Goal: Transaction & Acquisition: Purchase product/service

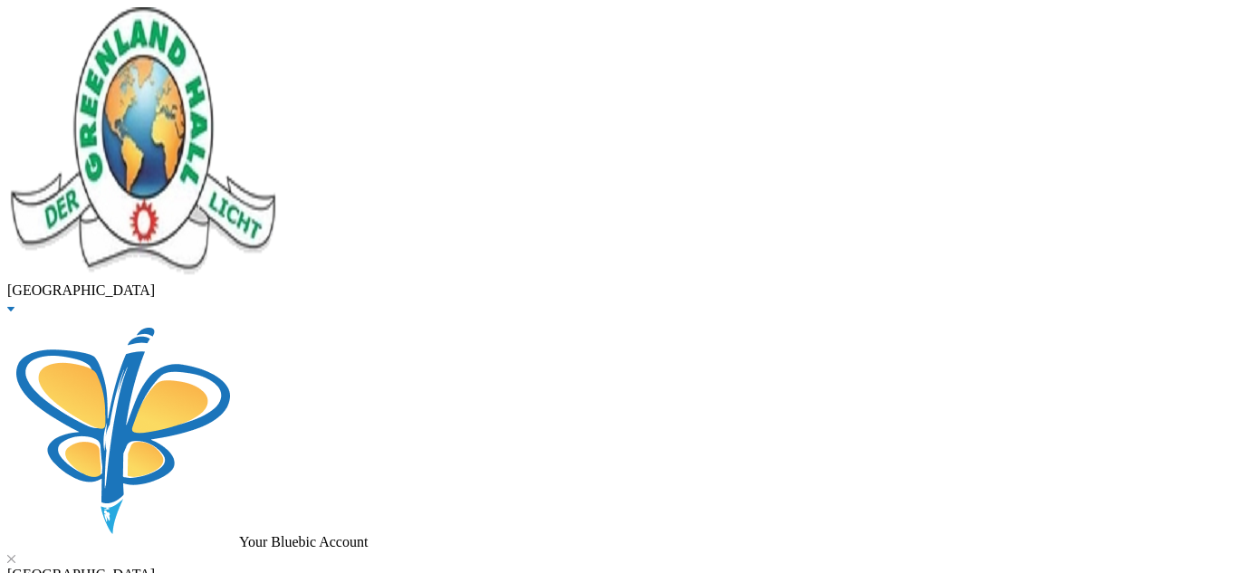
type input "[PERSON_NAME]"
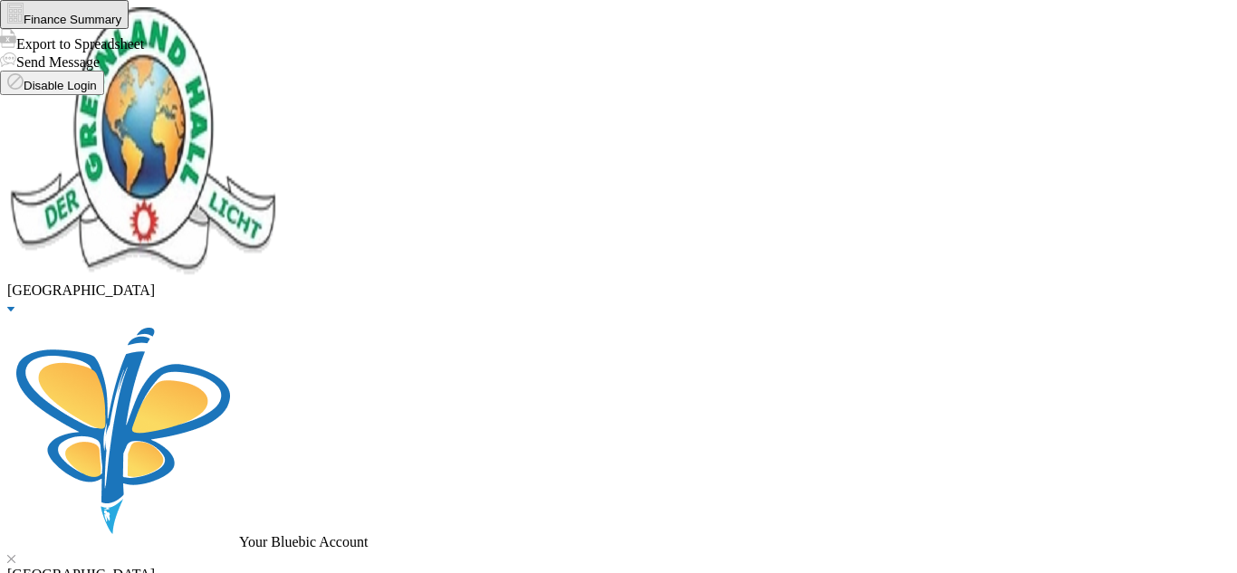
checkbox input "true"
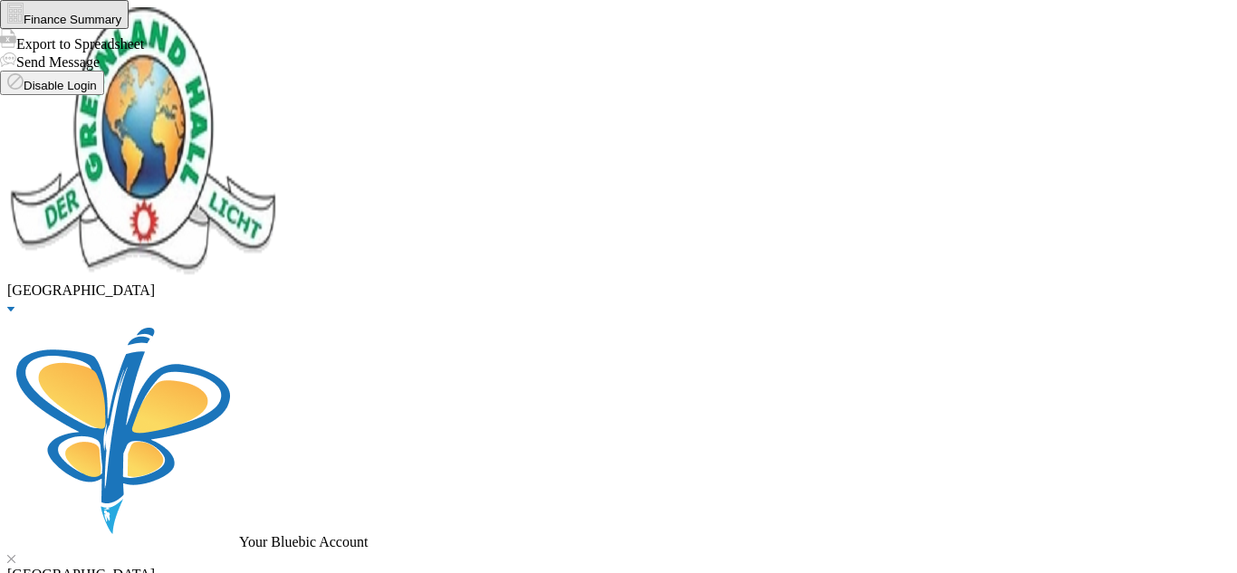
checkbox input "true"
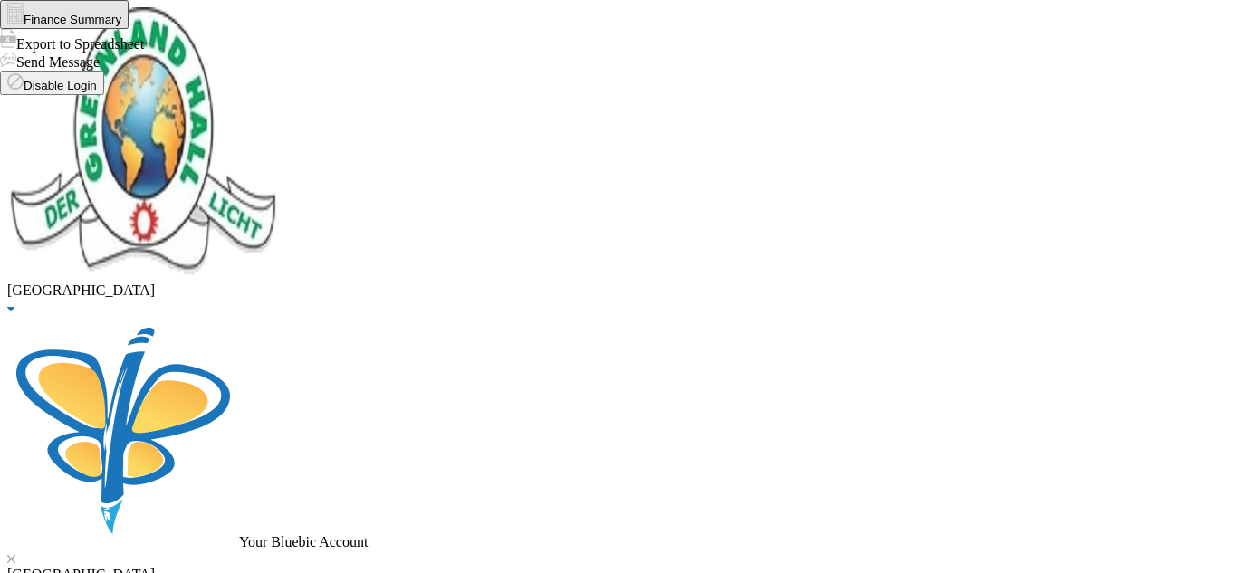
checkbox input "true"
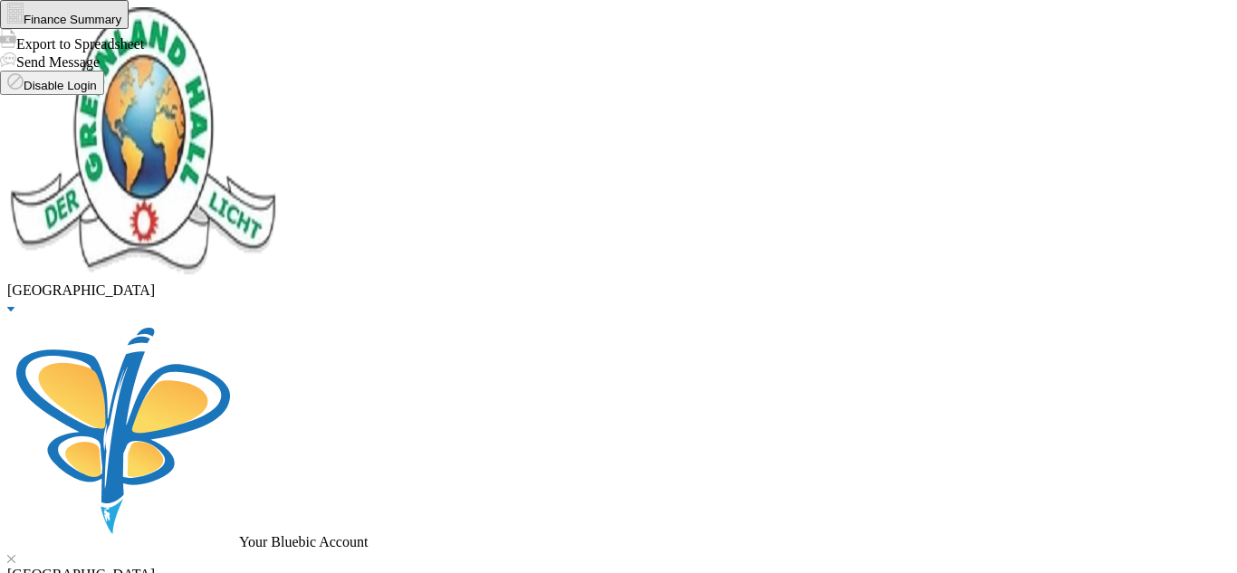
checkbox input "true"
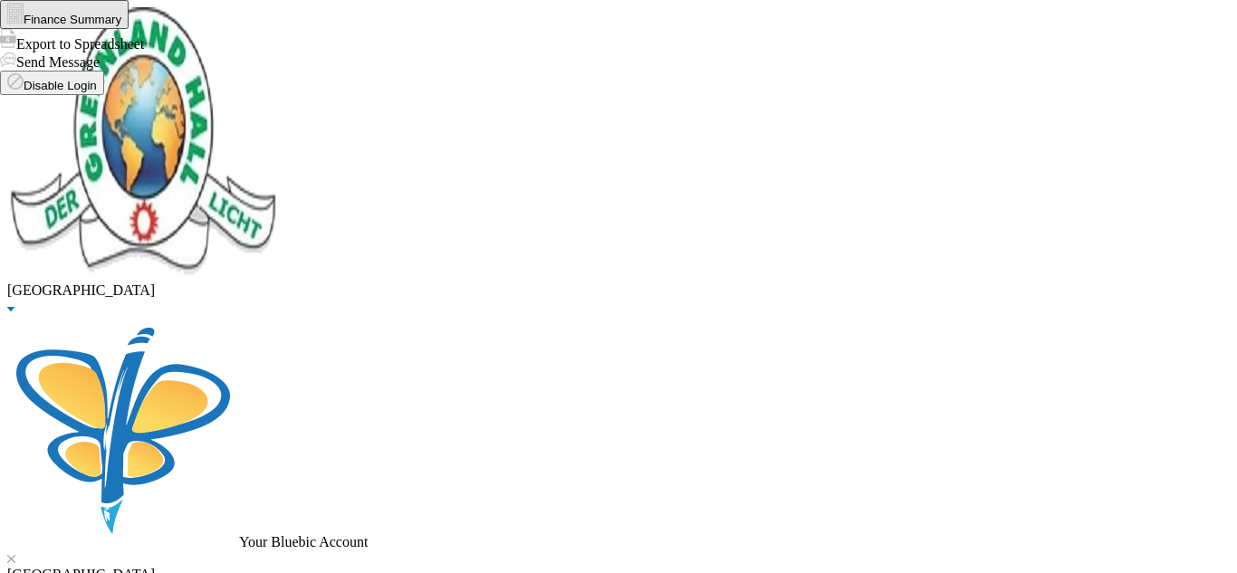
checkbox input "true"
checkbox input "false"
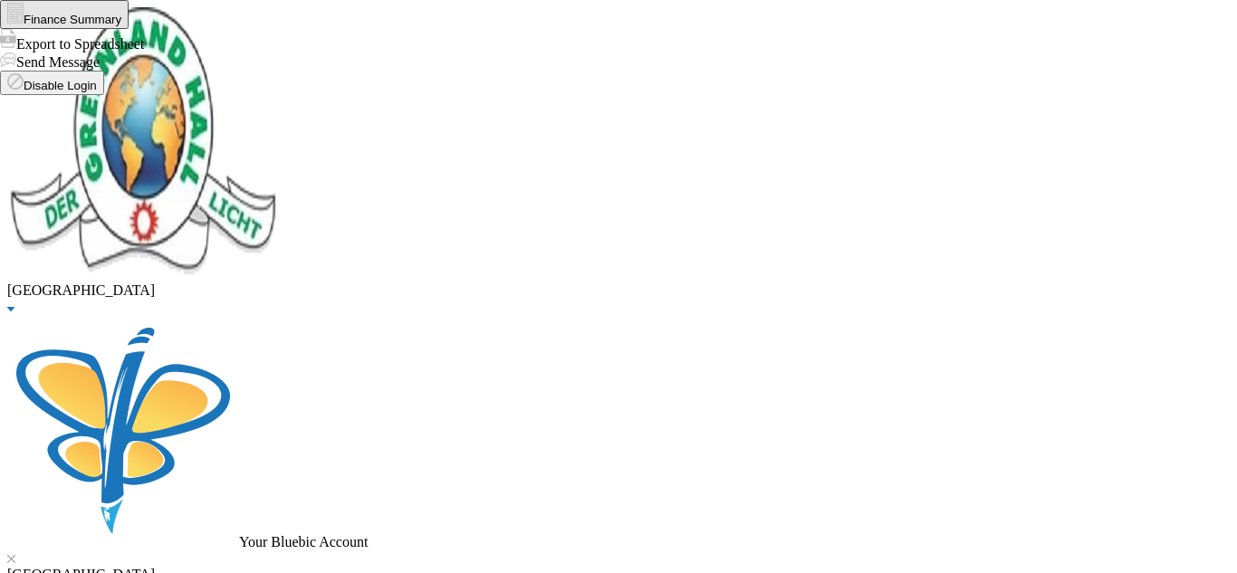
checkbox input "false"
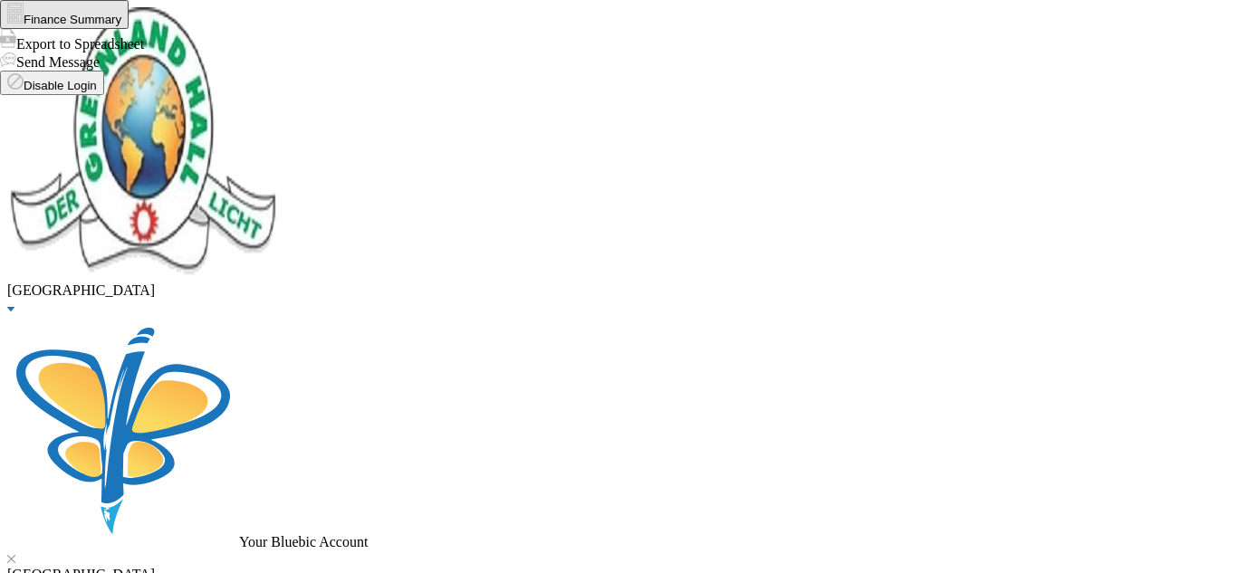
checkbox input "false"
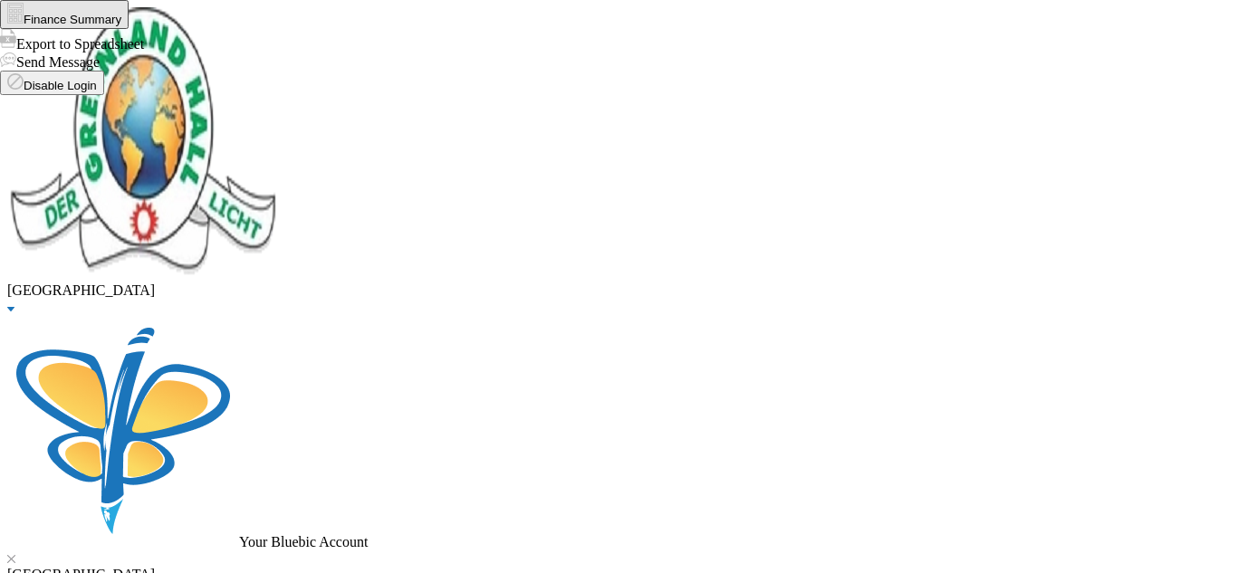
checkbox input "false"
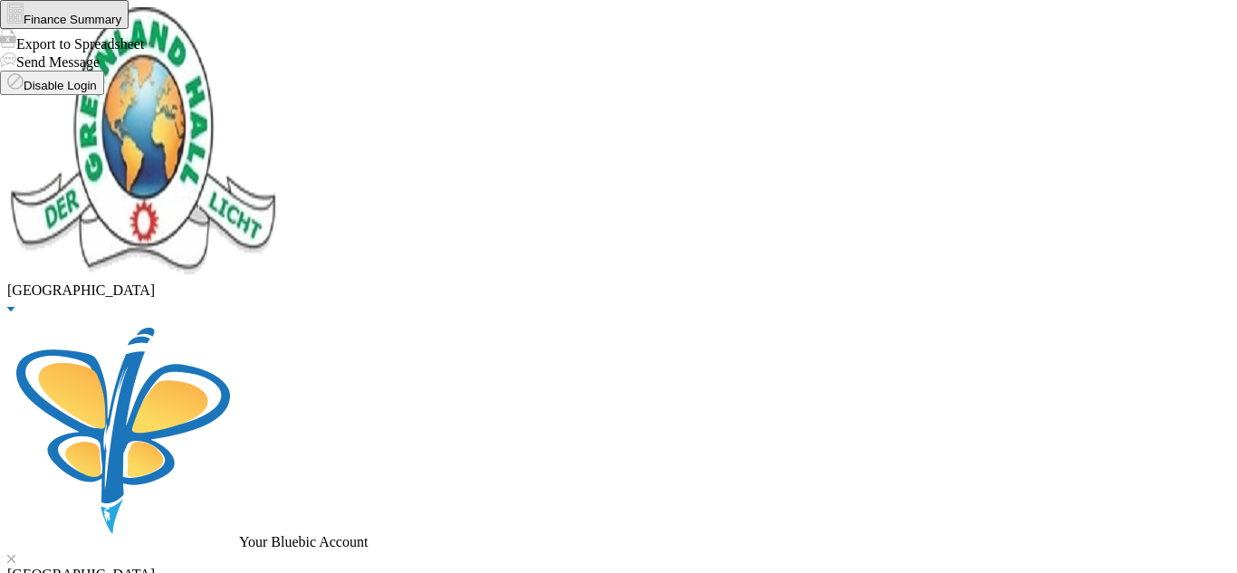
checkbox input "false"
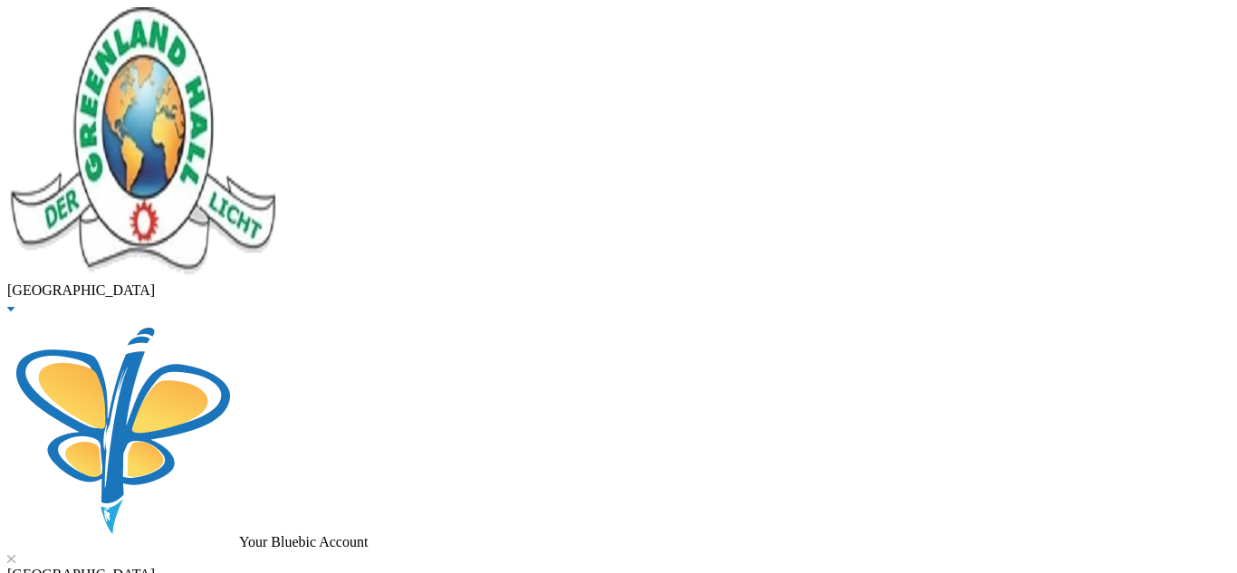
checkbox input "true"
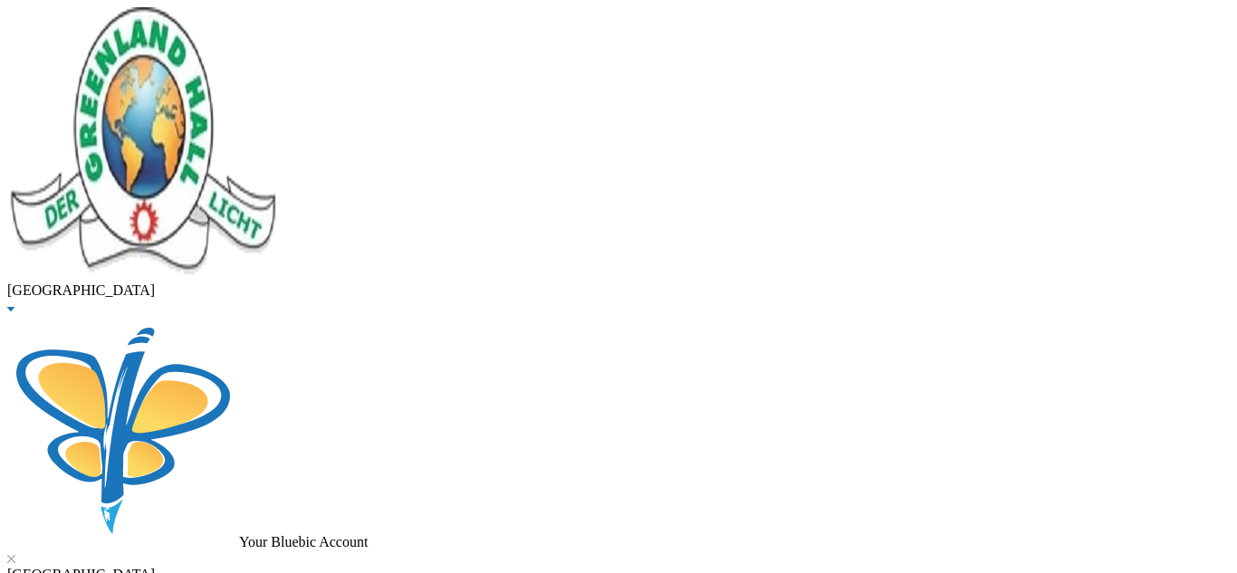
type input "5000"
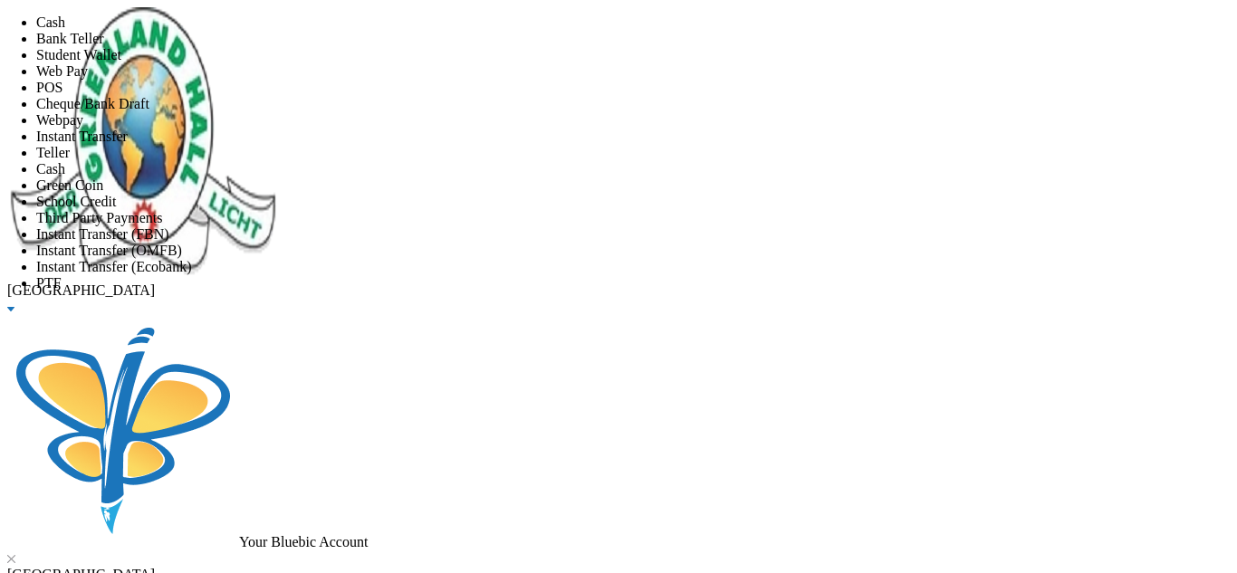
scroll to position [213, 0]
click at [625, 275] on li "PTF" at bounding box center [636, 283] width 1201 height 16
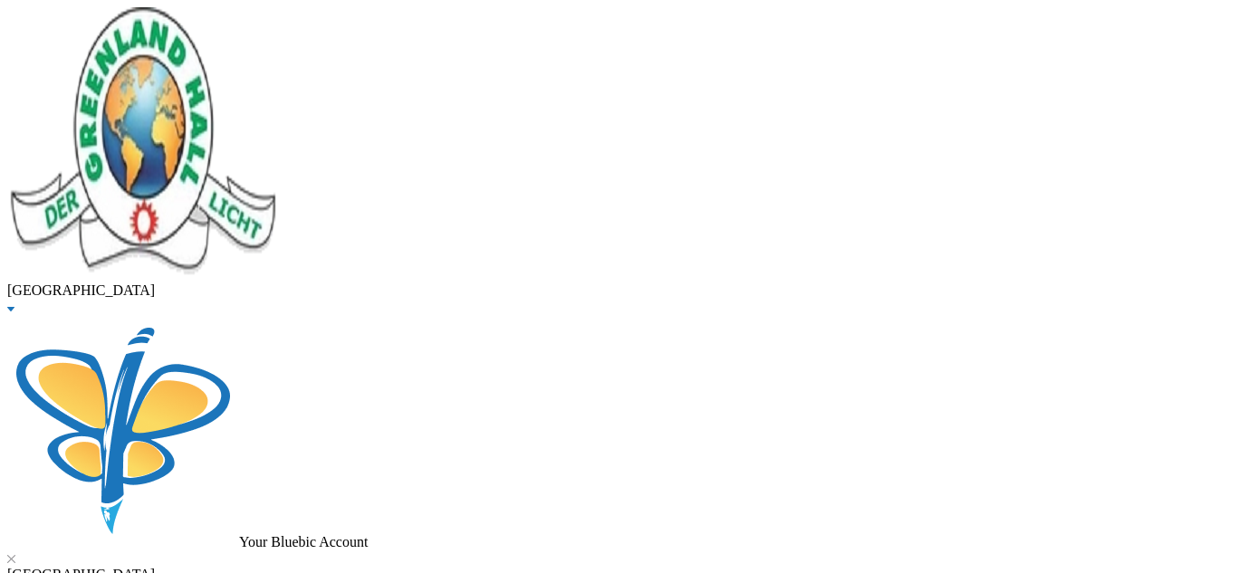
scroll to position [116, 0]
type input "[DATE]"
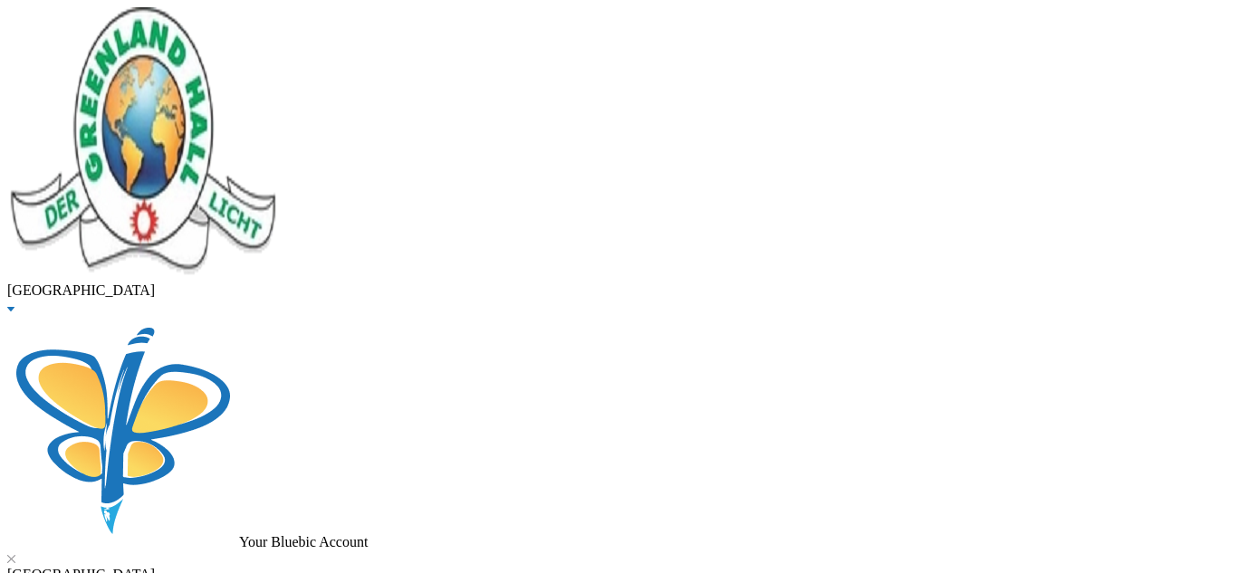
scroll to position [116, 0]
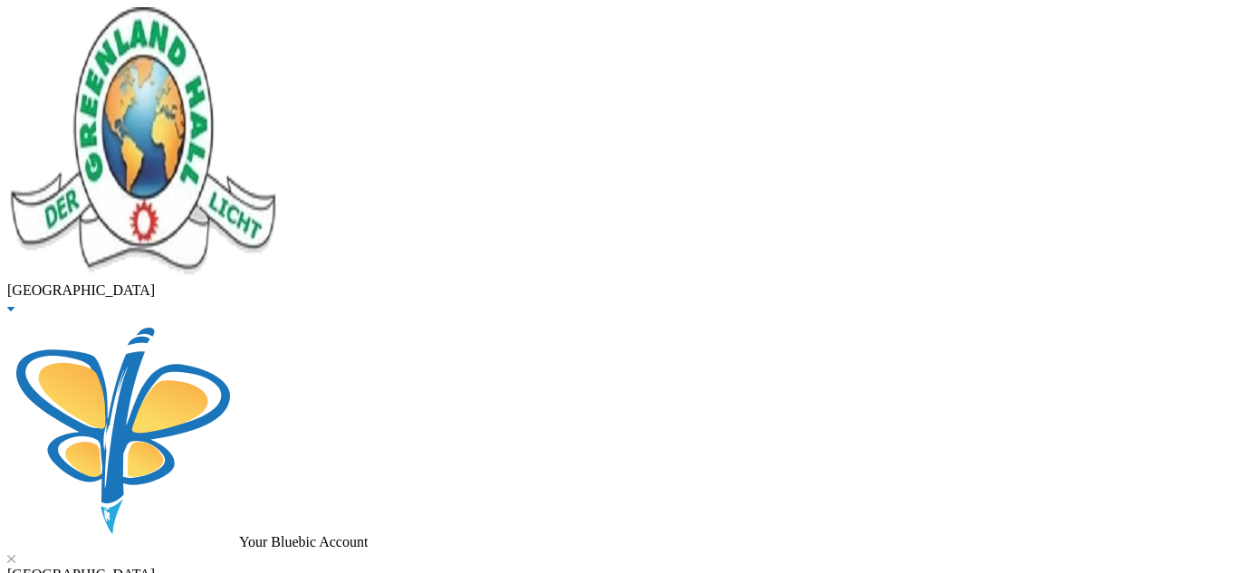
type input "38000"
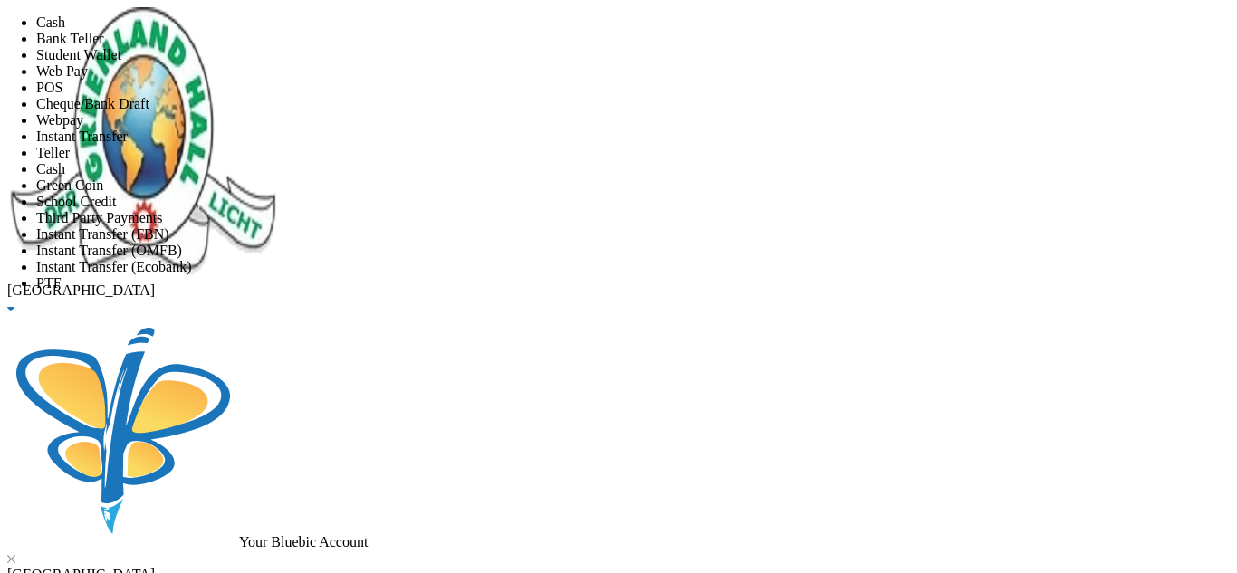
scroll to position [213, 0]
click at [605, 226] on li "Instant Transfer (FBN)" at bounding box center [636, 234] width 1201 height 16
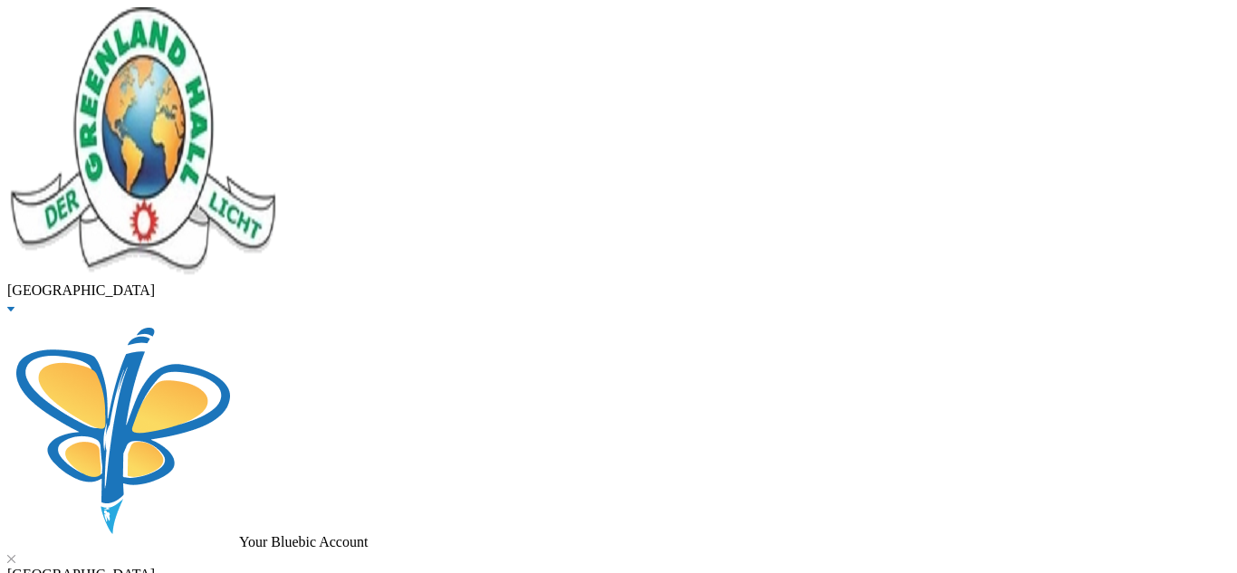
scroll to position [226, 0]
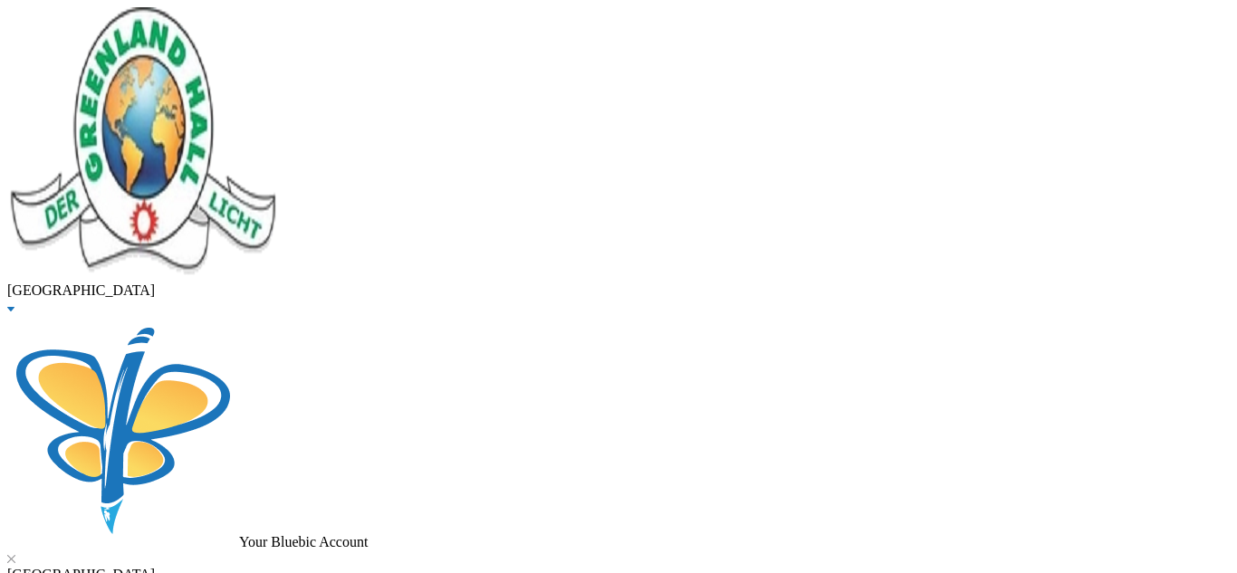
type input "[DATE]"
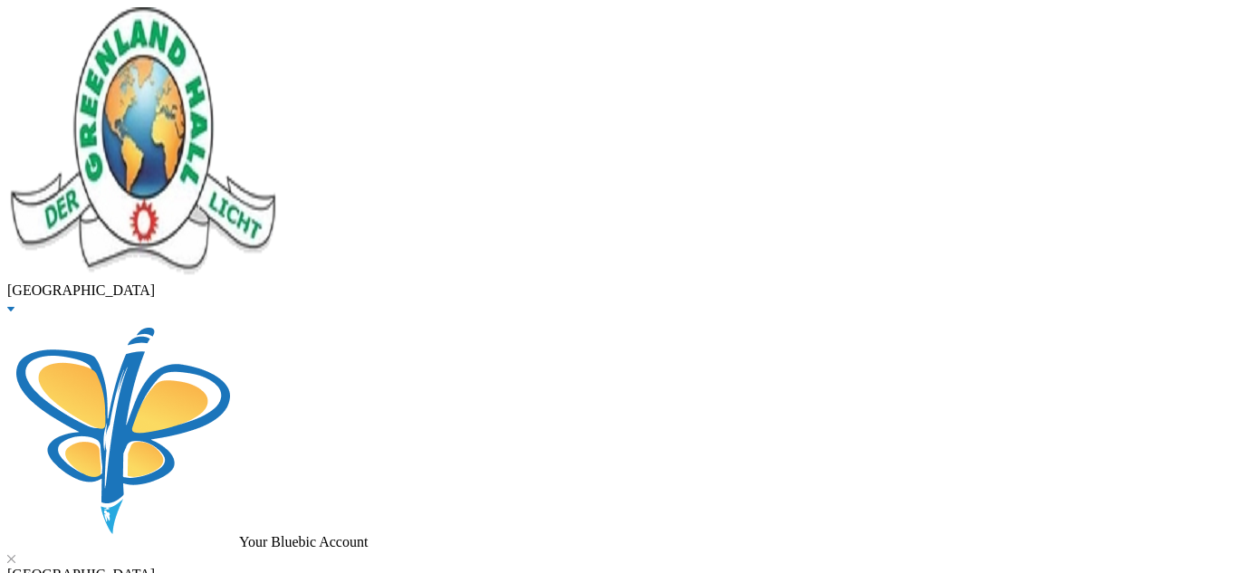
drag, startPoint x: 388, startPoint y: 145, endPoint x: 127, endPoint y: 157, distance: 261.0
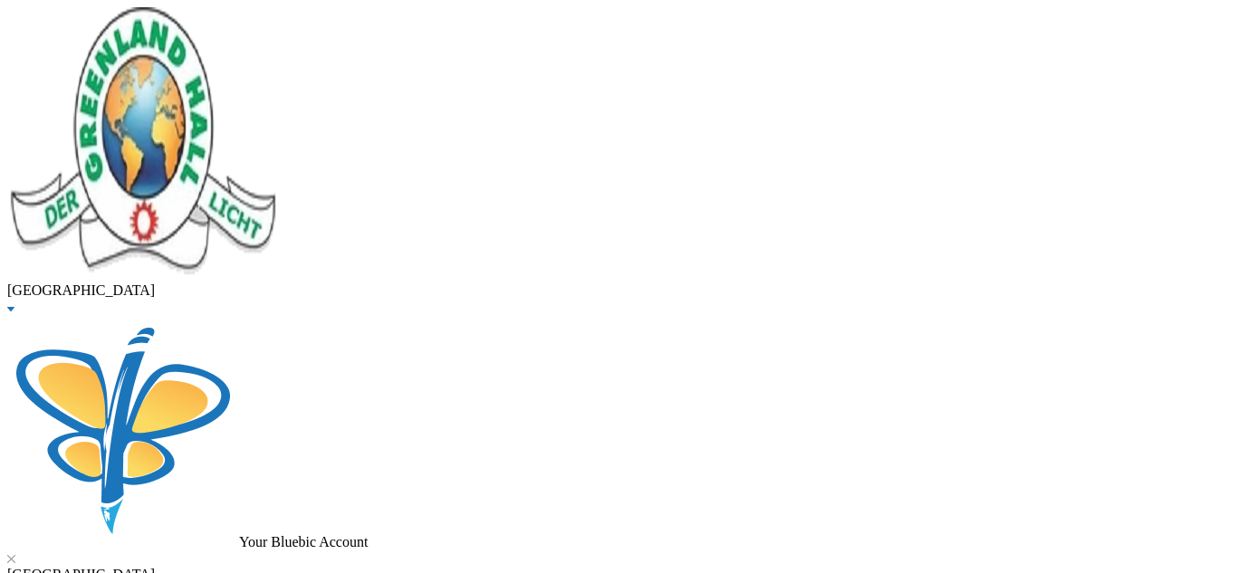
type input "adeluka"
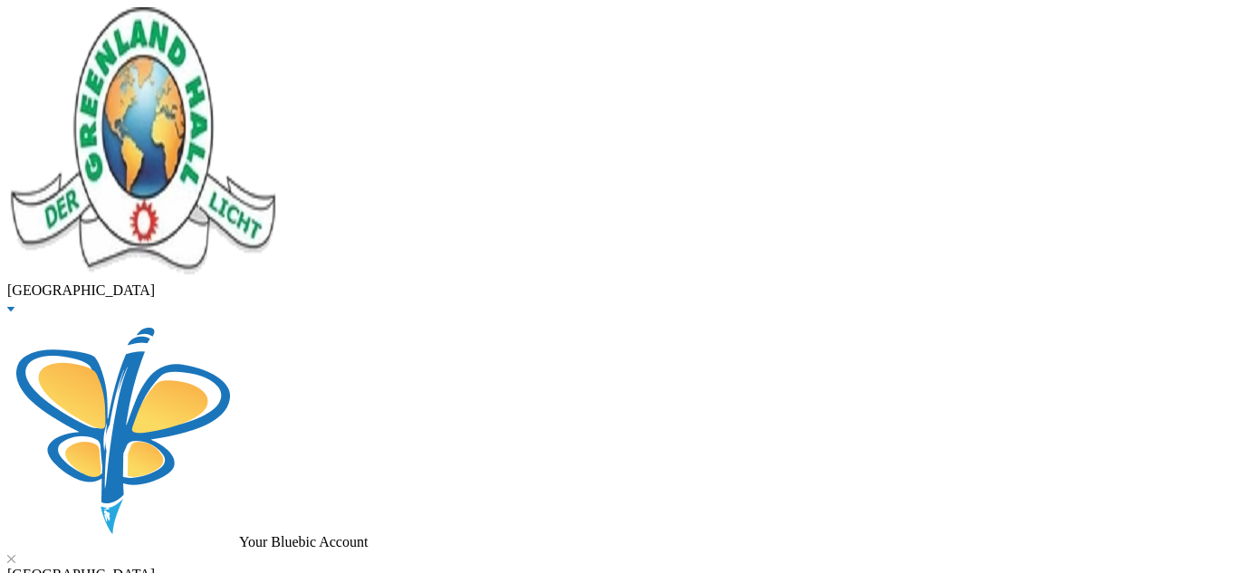
scroll to position [132, 0]
checkbox input "true"
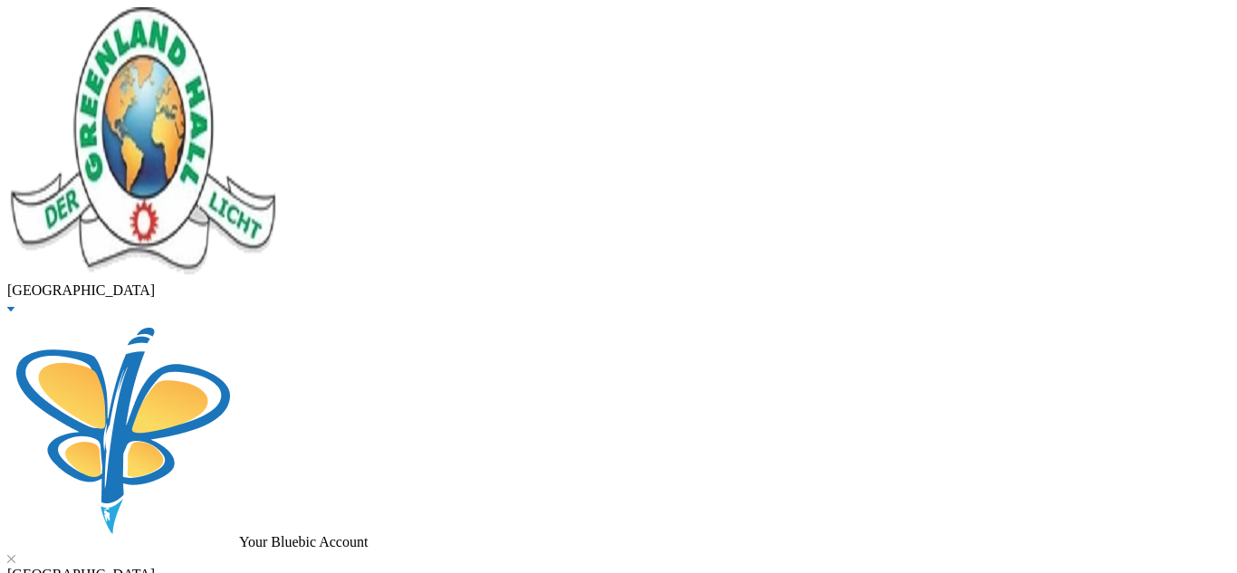
type input "100000"
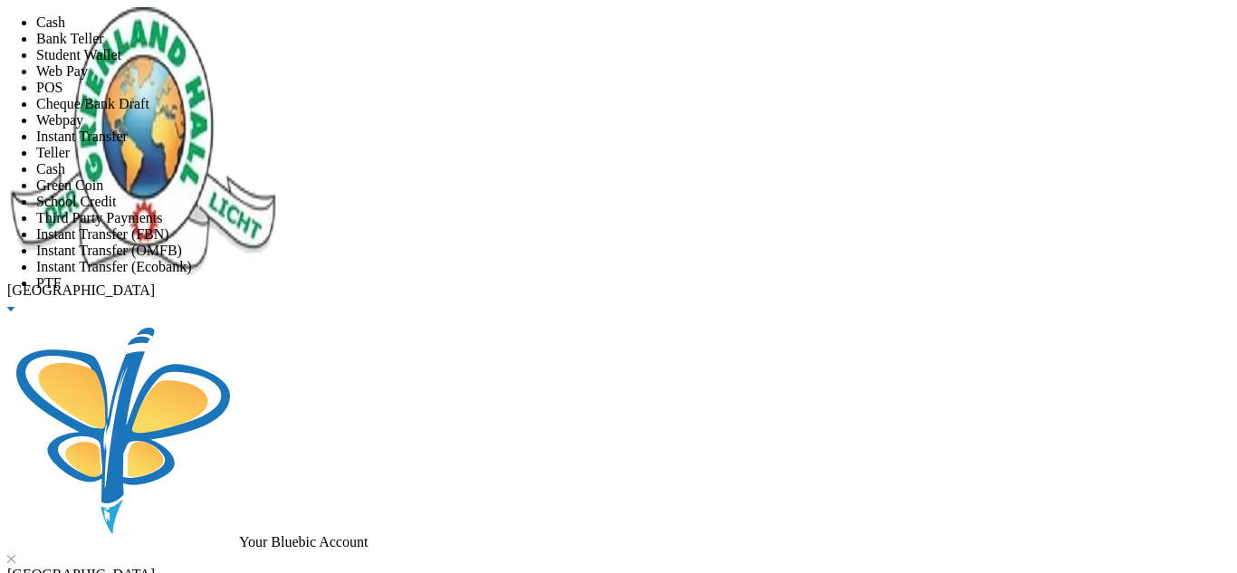
scroll to position [213, 0]
click at [617, 226] on li "Instant Transfer (FBN)" at bounding box center [636, 234] width 1201 height 16
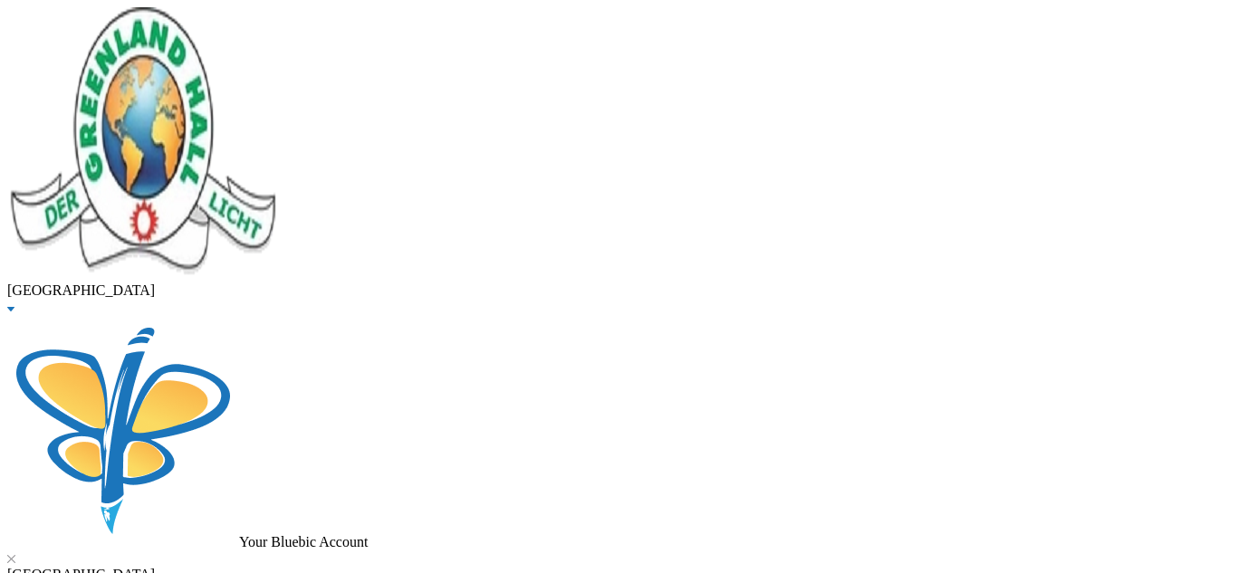
type input "29/08/2025"
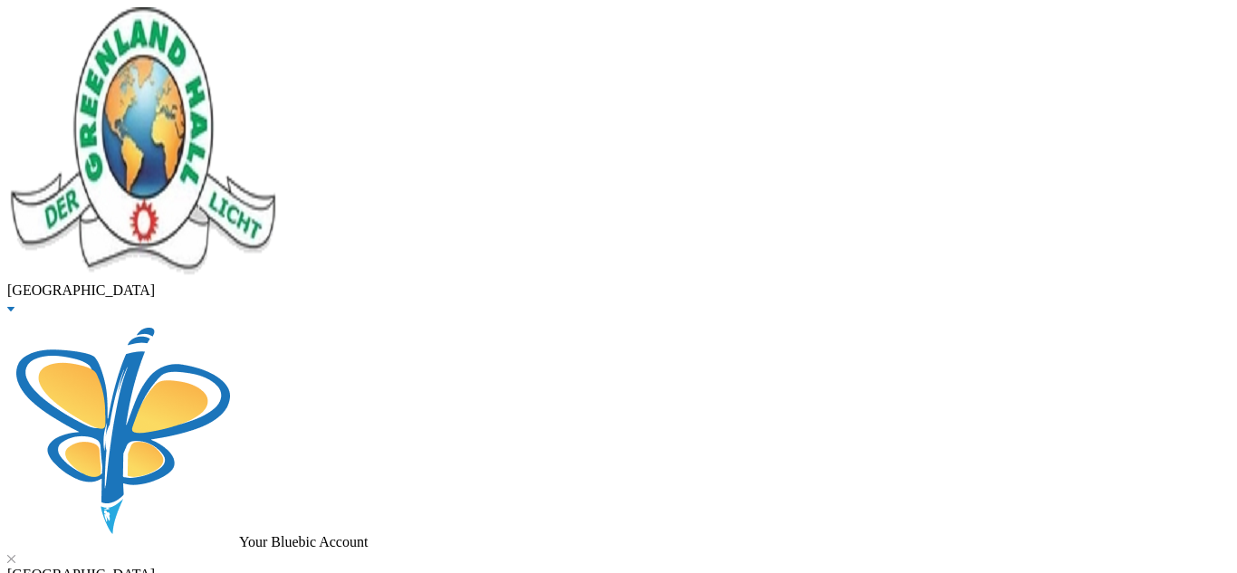
scroll to position [189, 0]
